Goal: Information Seeking & Learning: Learn about a topic

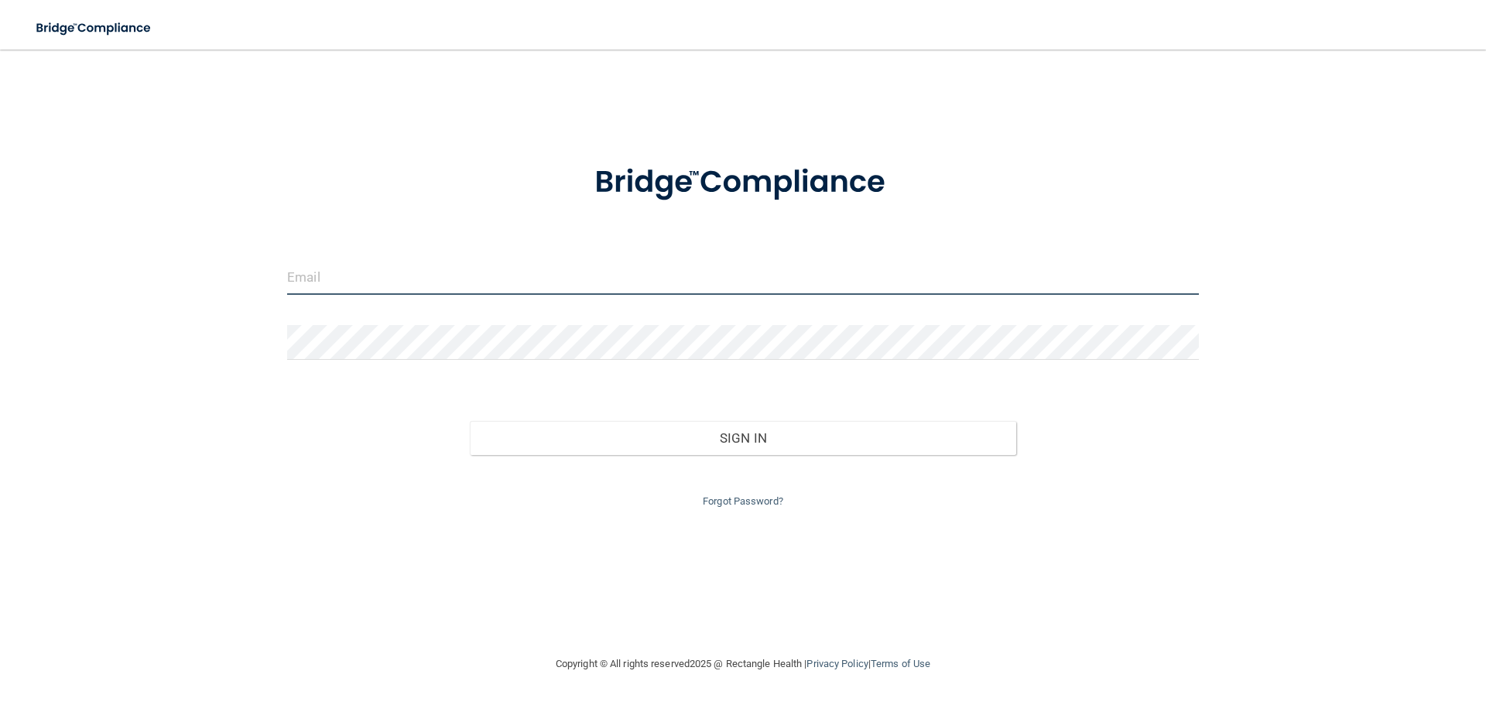
click at [704, 273] on input "email" at bounding box center [743, 277] width 912 height 35
type input "[EMAIL_ADDRESS][DOMAIN_NAME]"
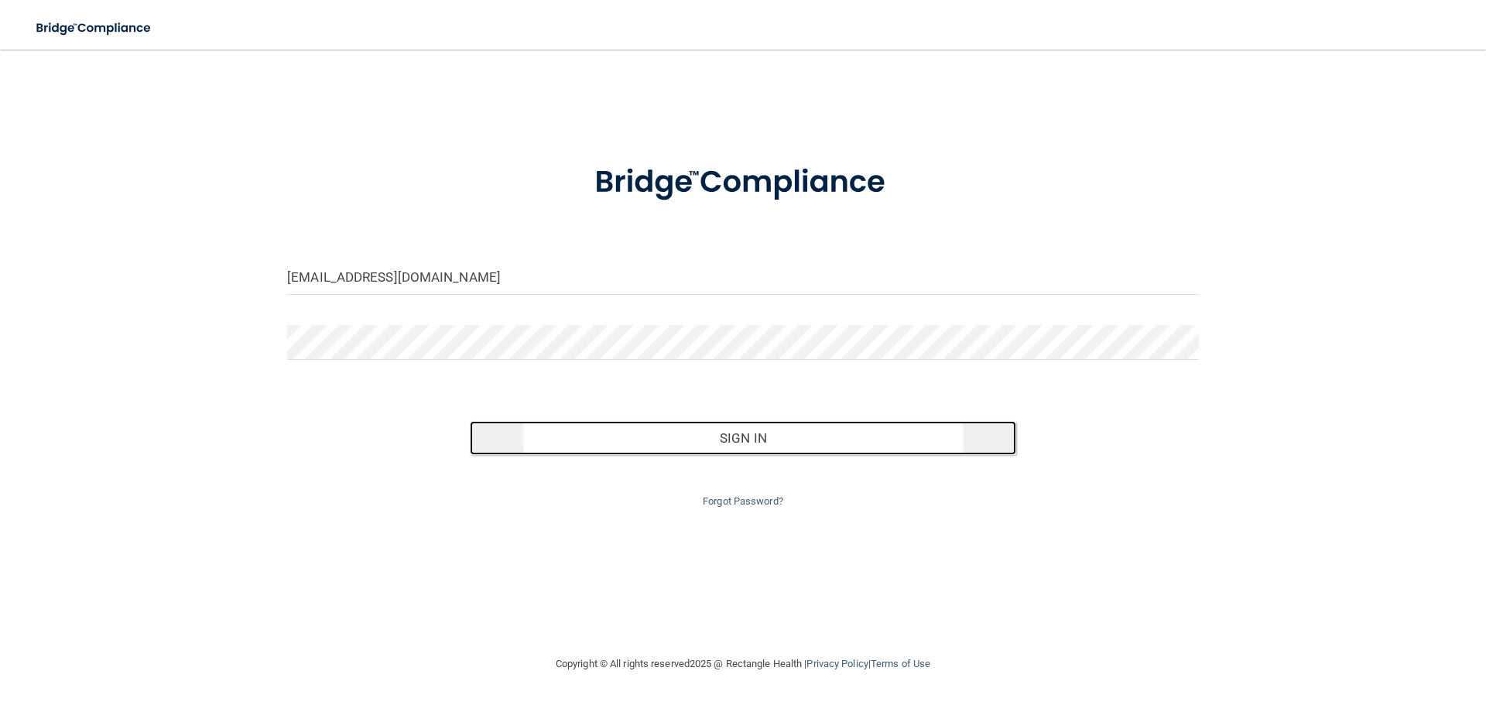
click at [819, 447] on button "Sign In" at bounding box center [743, 438] width 547 height 34
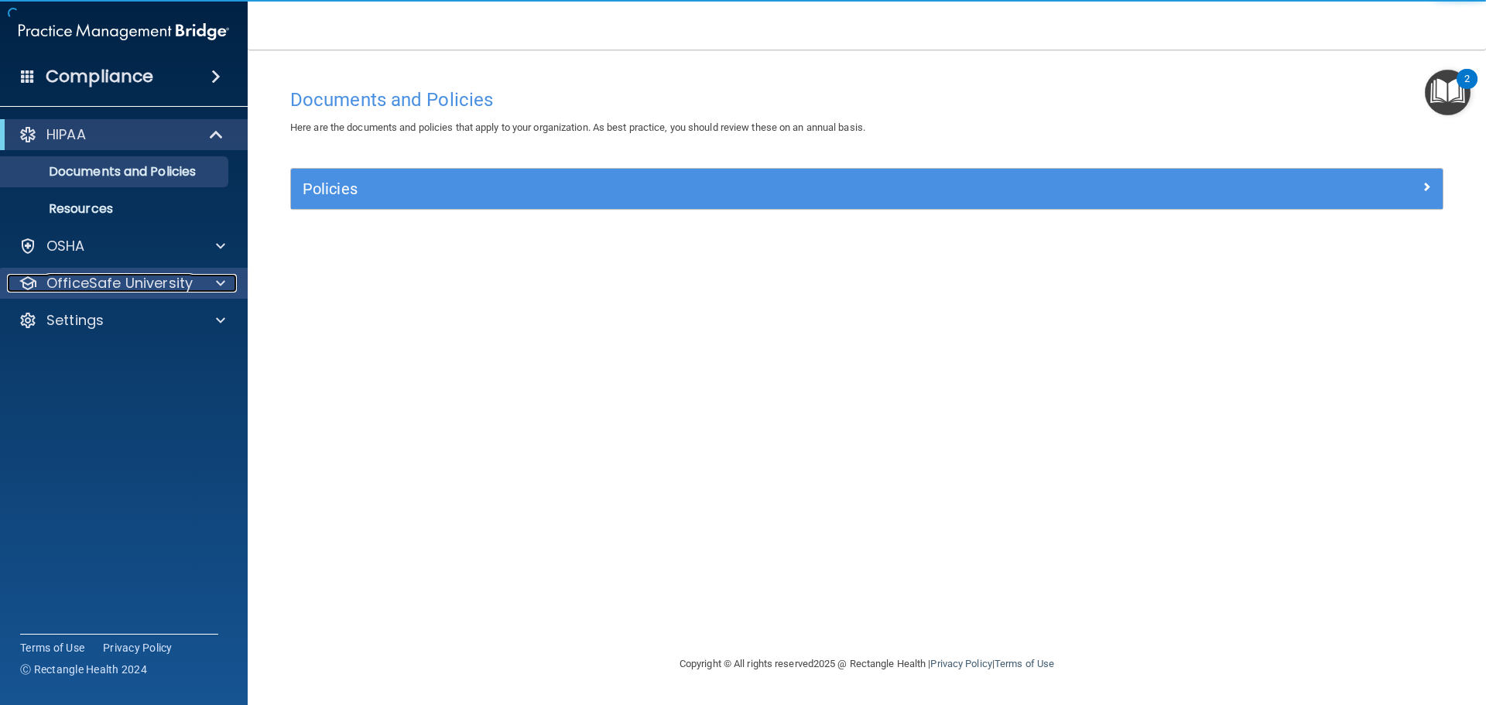
click at [174, 279] on p "OfficeSafe University" at bounding box center [119, 283] width 146 height 19
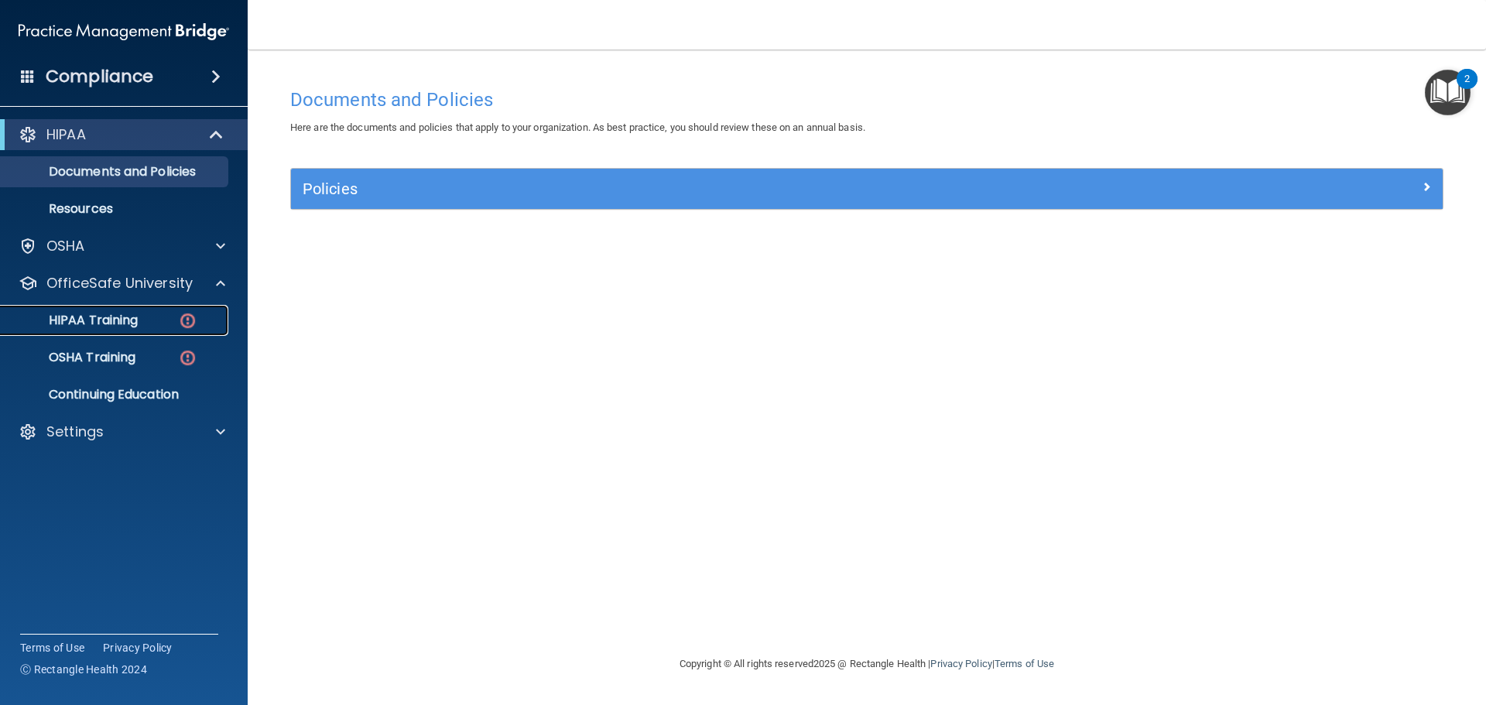
click at [163, 319] on div "HIPAA Training" at bounding box center [115, 320] width 211 height 15
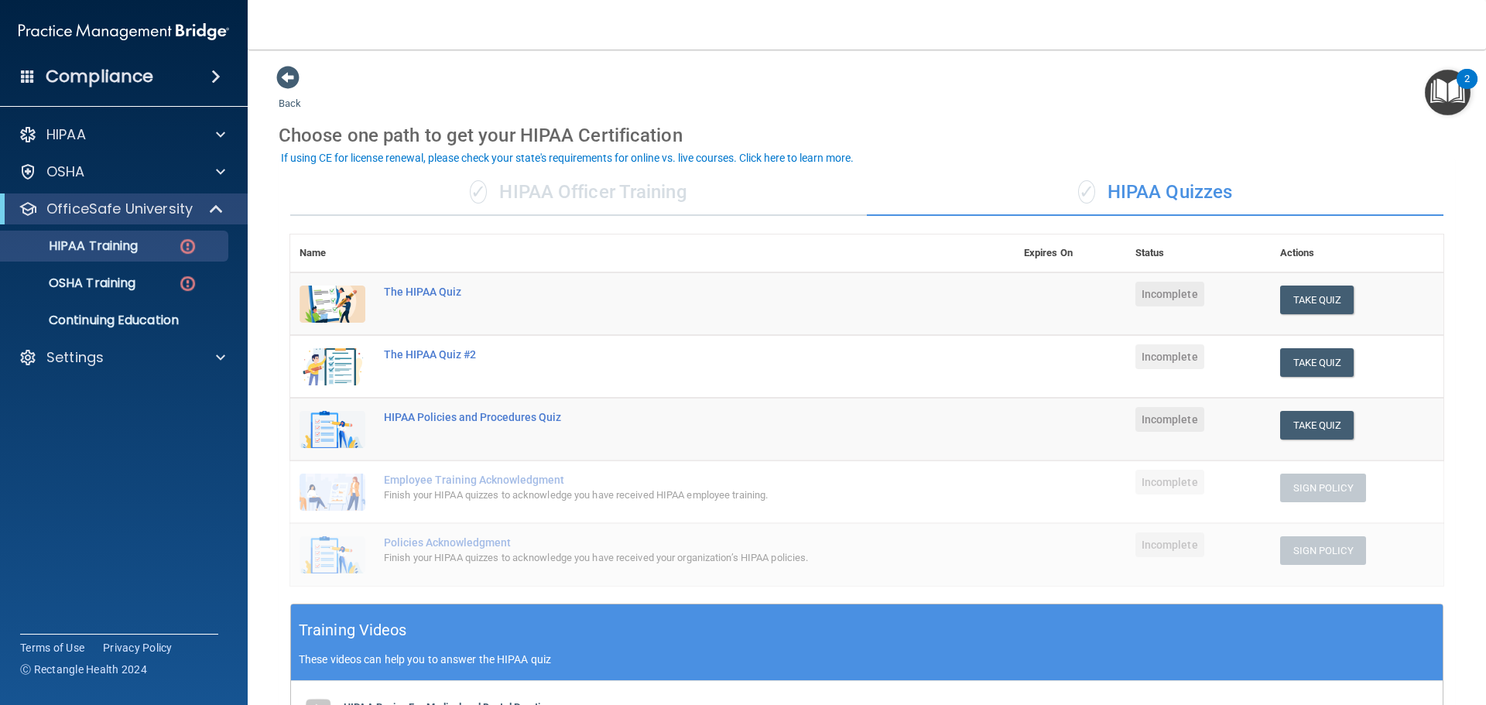
click at [481, 204] on div "✓ HIPAA Officer Training" at bounding box center [578, 192] width 576 height 46
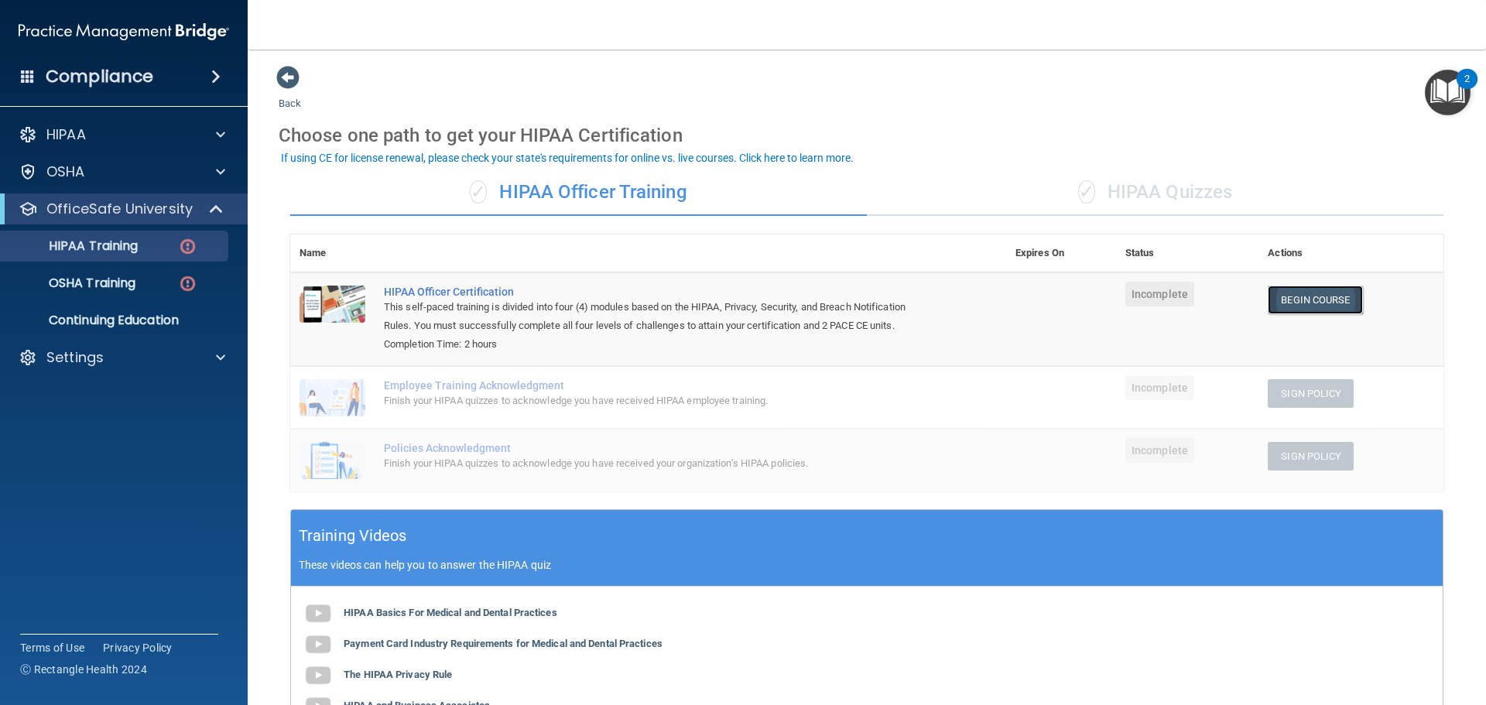
click at [1275, 297] on link "Begin Course" at bounding box center [1314, 300] width 94 height 29
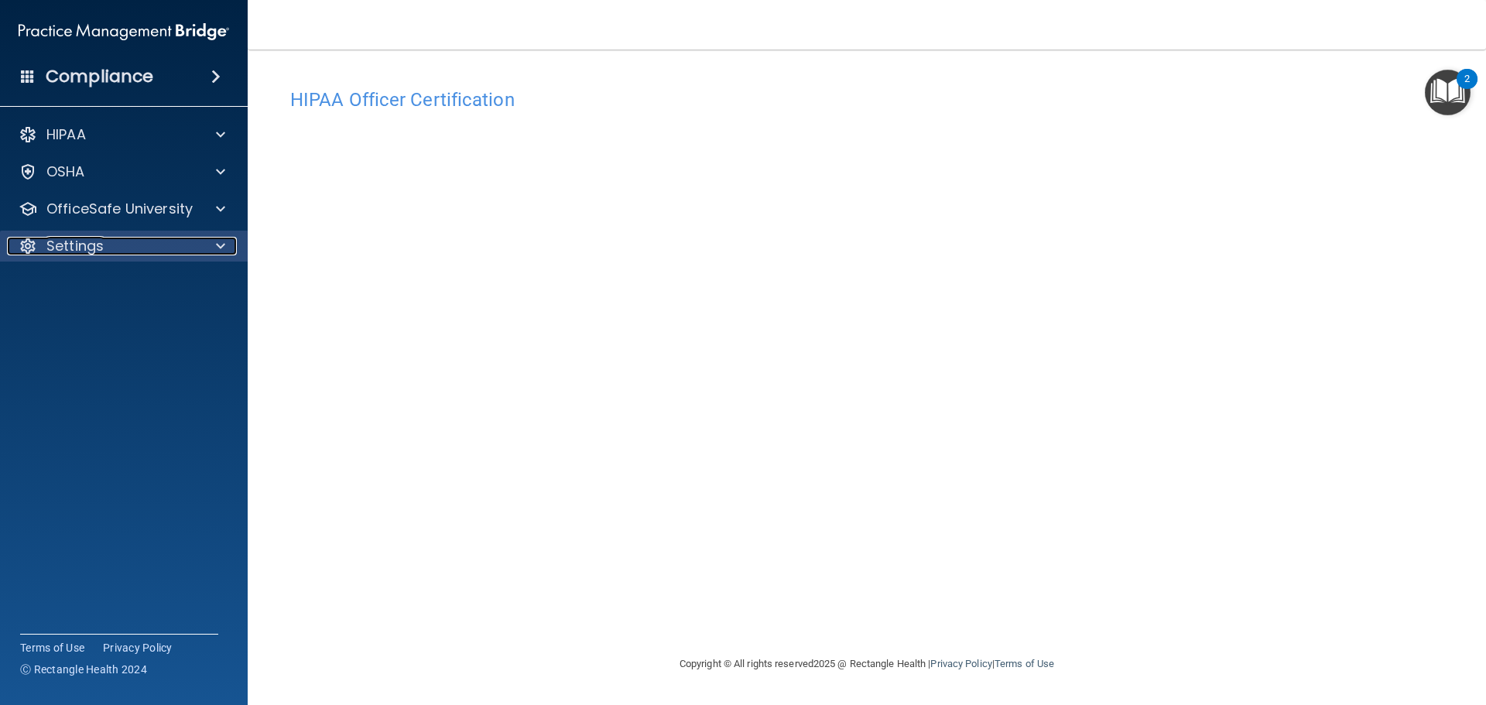
click at [131, 248] on div "Settings" at bounding box center [103, 246] width 192 height 19
click at [112, 319] on p "Sign Out" at bounding box center [115, 320] width 211 height 15
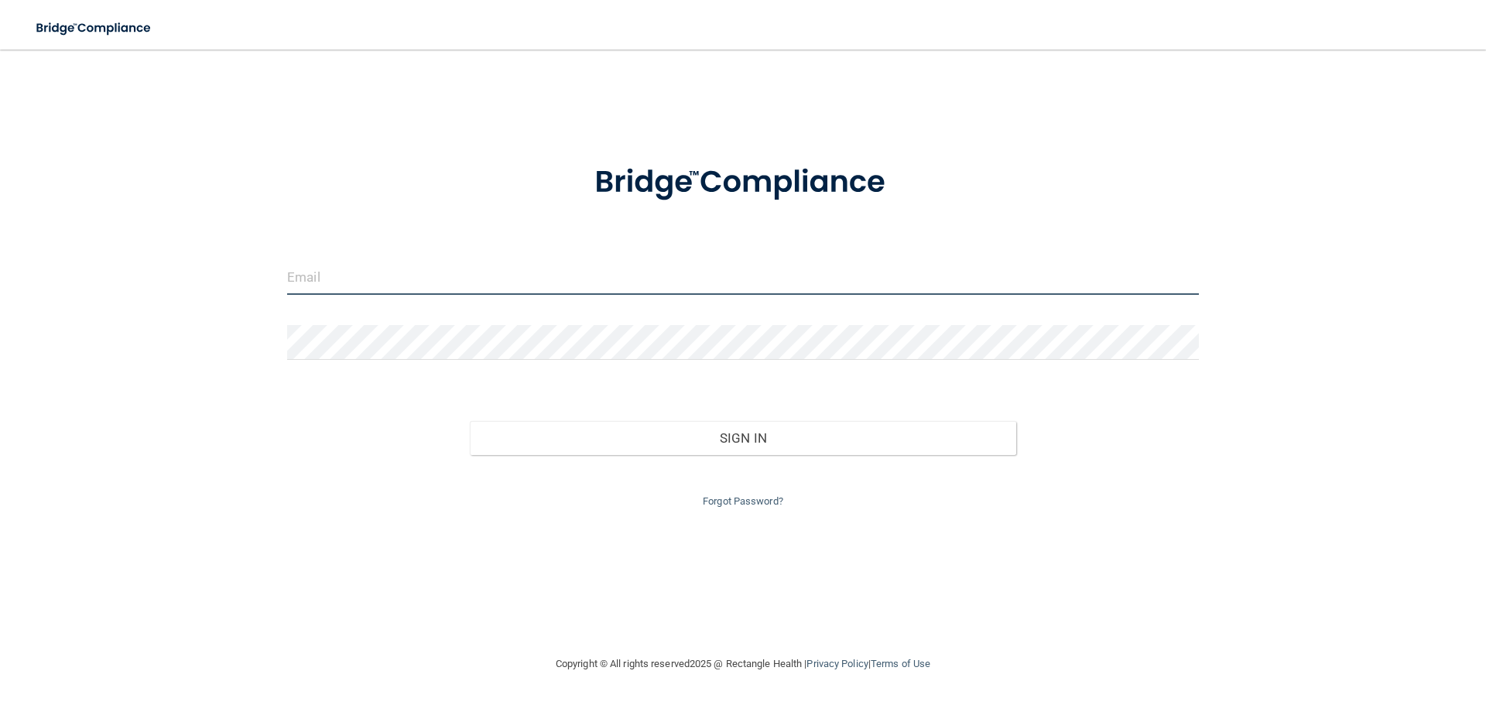
click at [419, 275] on input "email" at bounding box center [743, 277] width 912 height 35
type input "[EMAIL_ADDRESS][DOMAIN_NAME]"
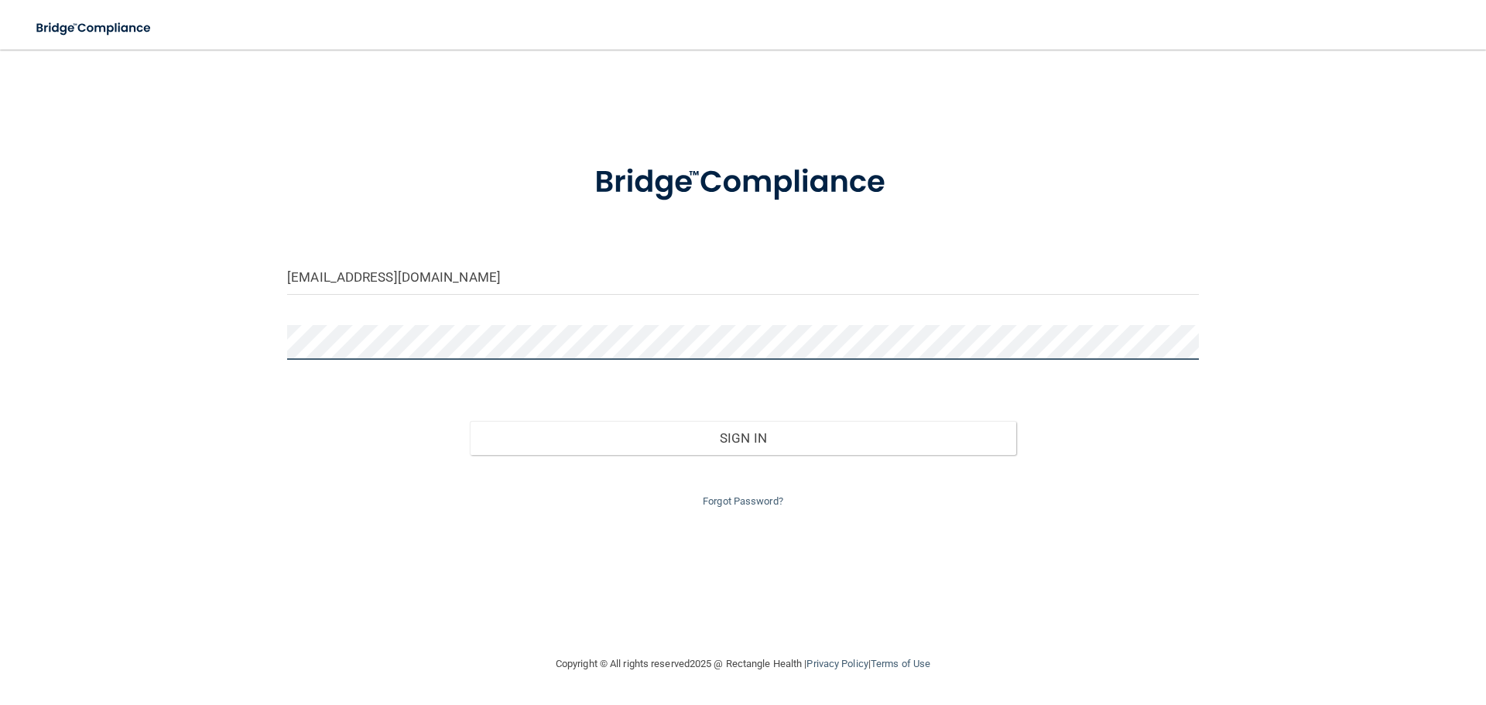
click at [470, 421] on button "Sign In" at bounding box center [743, 438] width 547 height 34
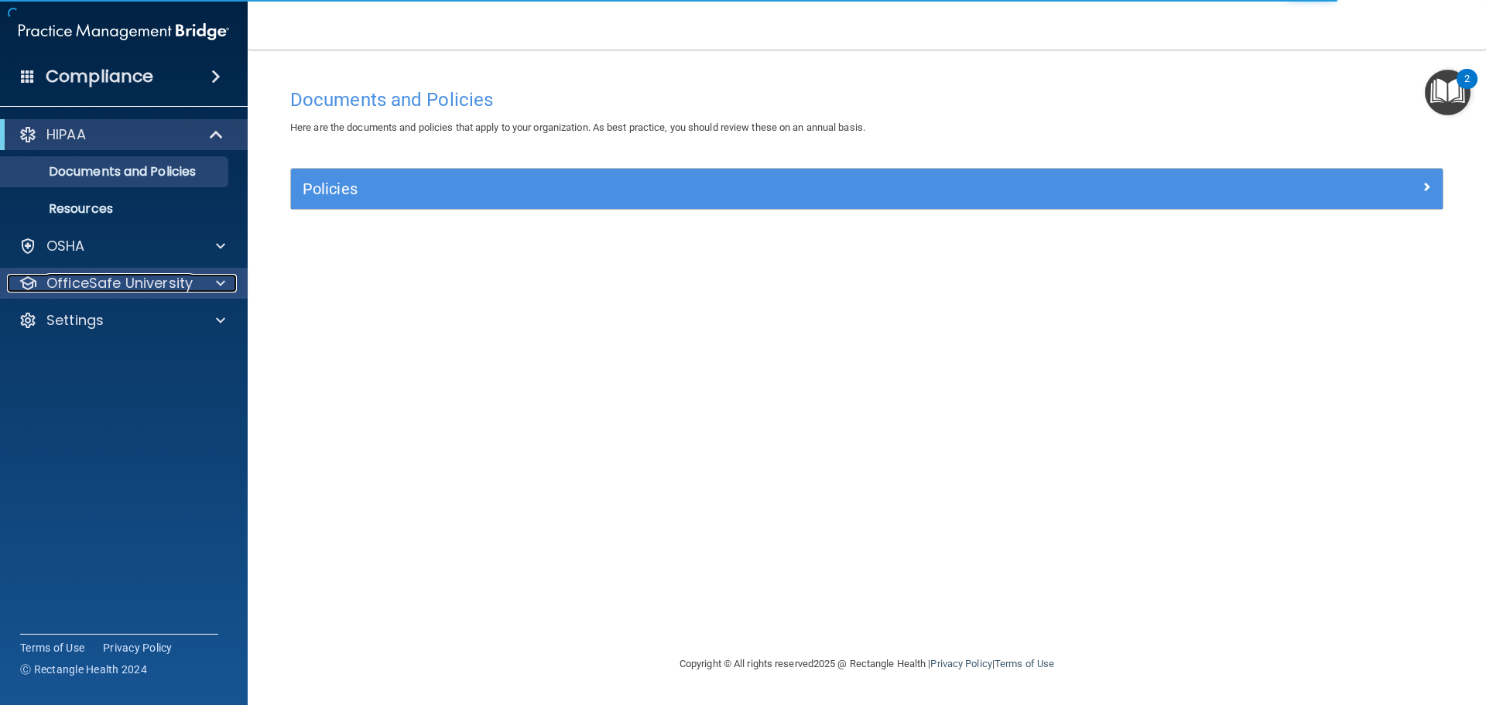
click at [178, 276] on p "OfficeSafe University" at bounding box center [119, 283] width 146 height 19
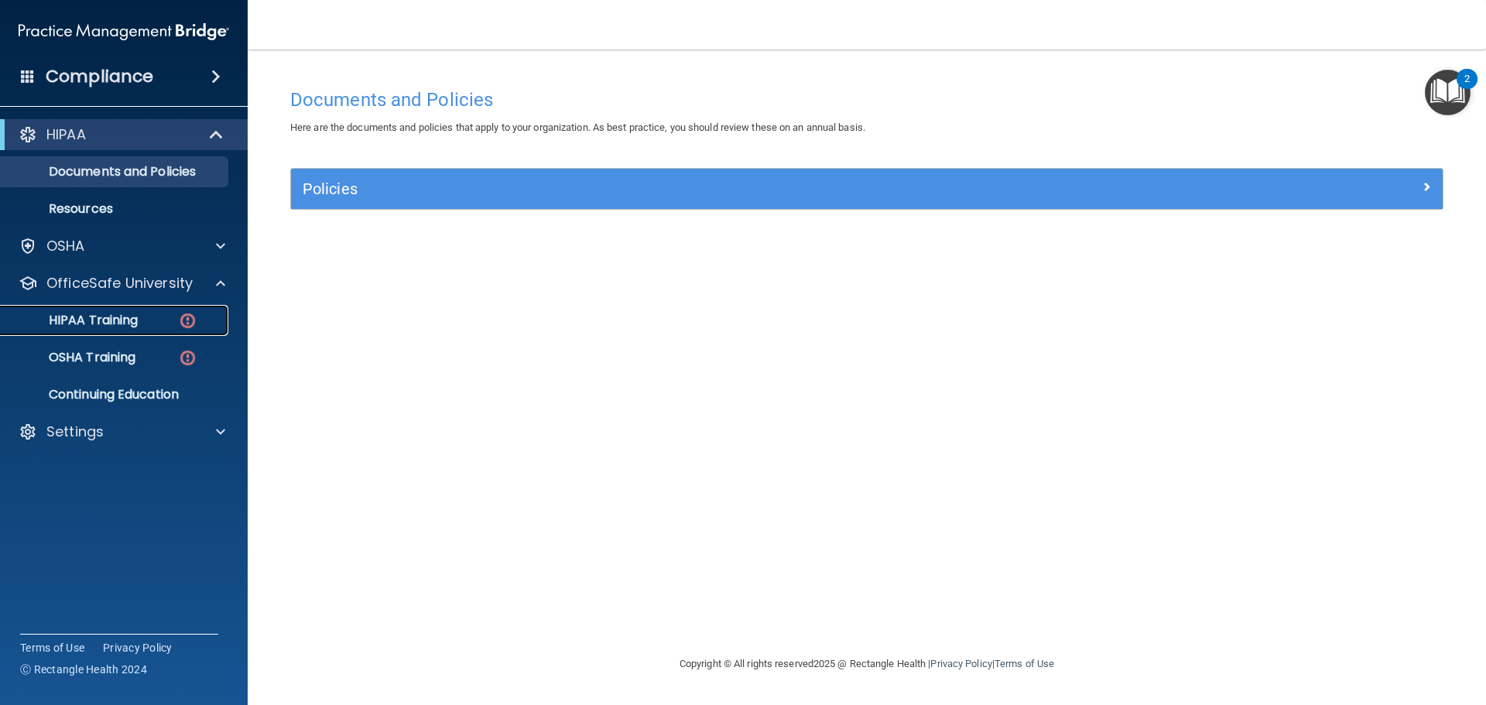
click at [166, 316] on div "HIPAA Training" at bounding box center [115, 320] width 211 height 15
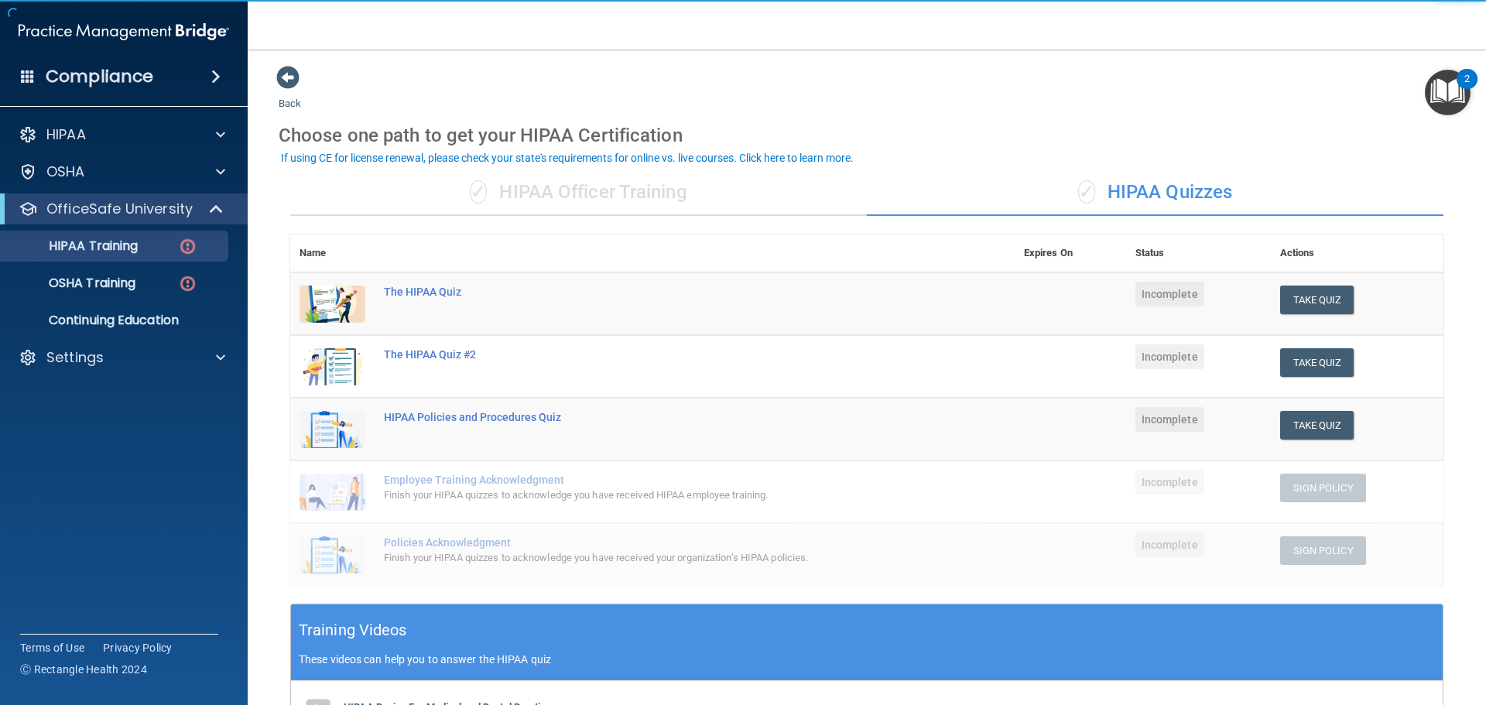
click at [495, 196] on div "✓ HIPAA Officer Training" at bounding box center [578, 192] width 576 height 46
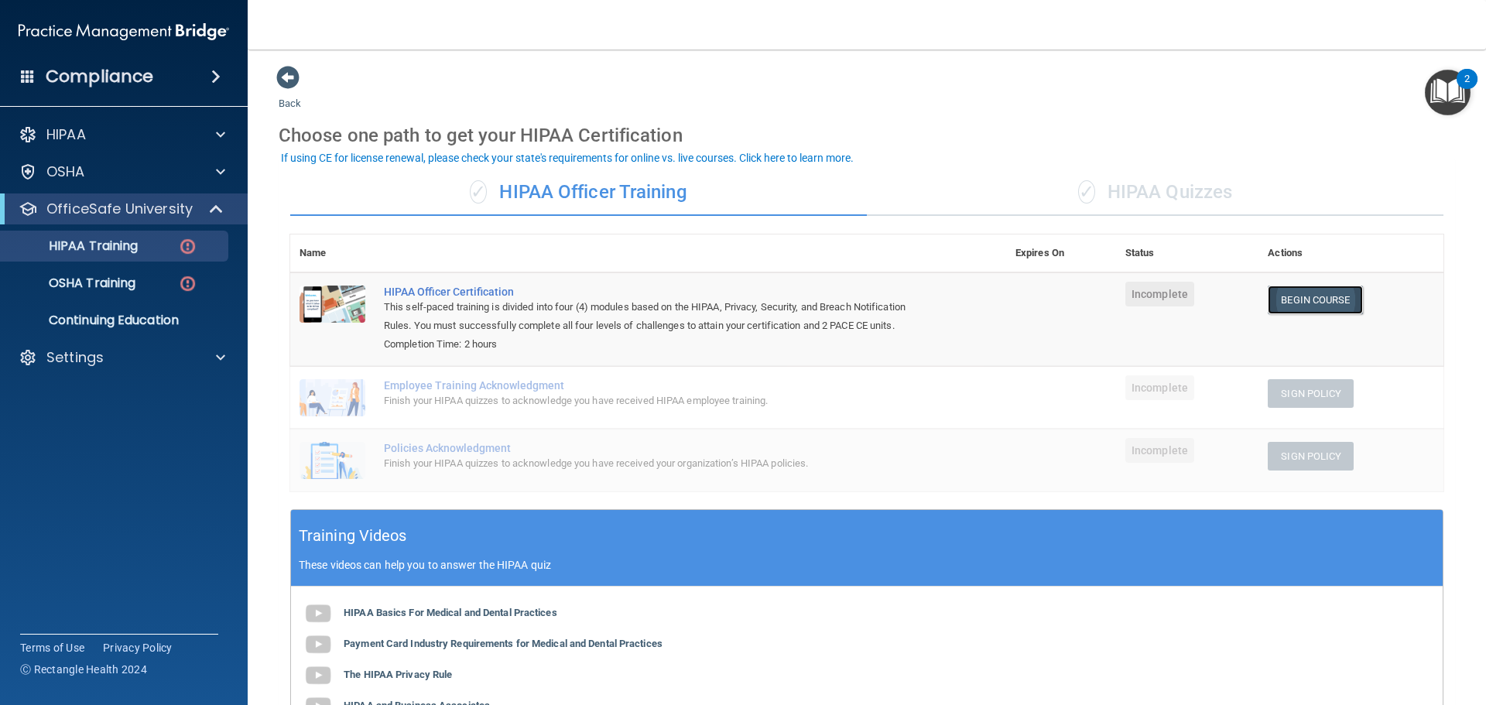
click at [1271, 300] on link "Begin Course" at bounding box center [1314, 300] width 94 height 29
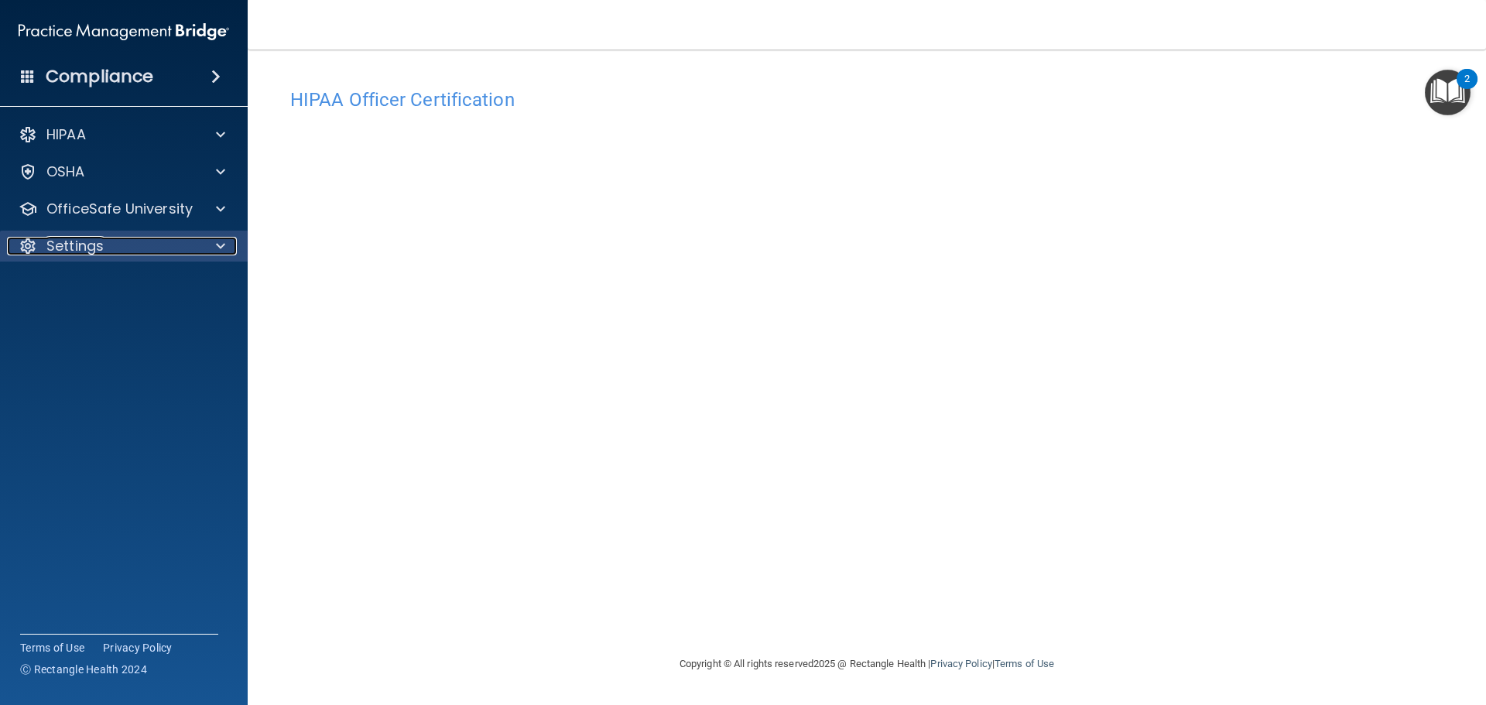
click at [158, 252] on div "Settings" at bounding box center [103, 246] width 192 height 19
click at [127, 320] on p "Sign Out" at bounding box center [115, 320] width 211 height 15
